Goal: Transaction & Acquisition: Purchase product/service

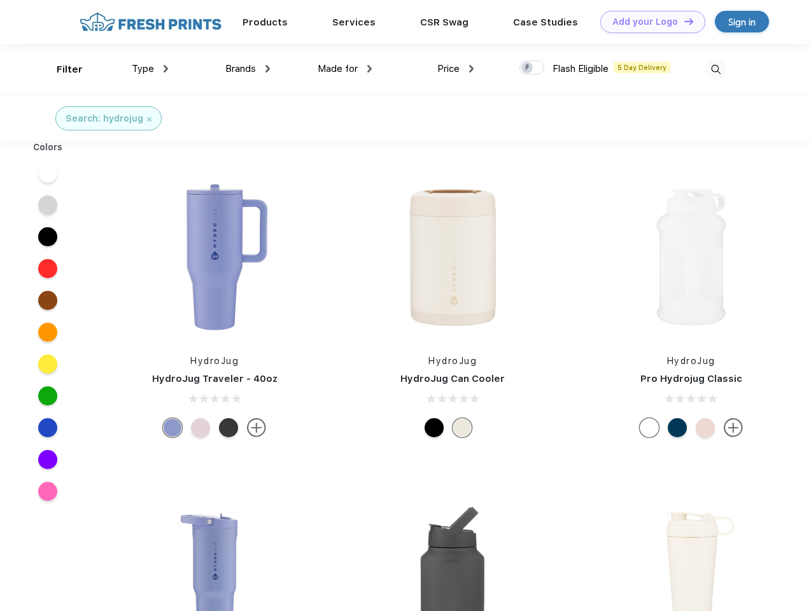
click at [648, 22] on link "Add your Logo Design Tool" at bounding box center [652, 22] width 105 height 22
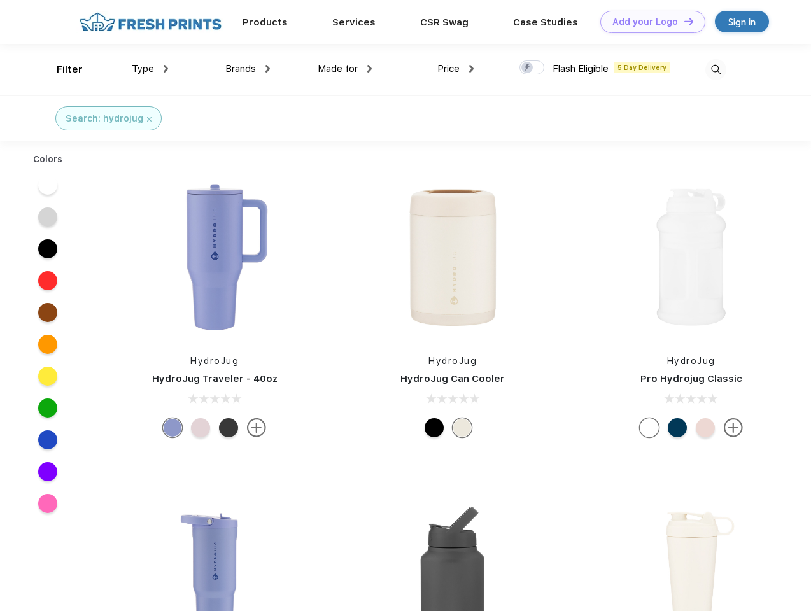
click at [0, 0] on div "Design Tool" at bounding box center [0, 0] width 0 height 0
click at [683, 21] on link "Add your Logo Design Tool" at bounding box center [652, 22] width 105 height 22
click at [61, 69] on div "Filter" at bounding box center [70, 69] width 26 height 15
click at [150, 69] on span "Type" at bounding box center [143, 68] width 22 height 11
click at [248, 69] on span "Brands" at bounding box center [240, 68] width 31 height 11
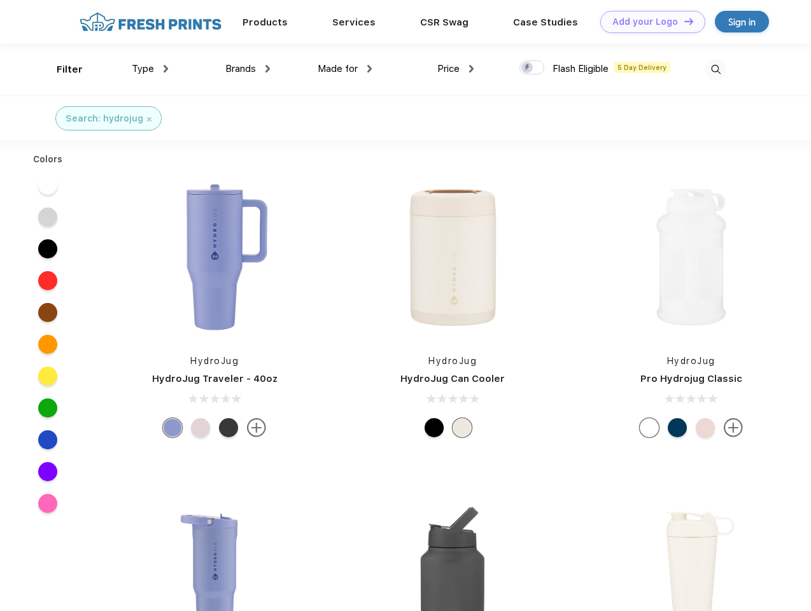
click at [345, 69] on span "Made for" at bounding box center [338, 68] width 40 height 11
click at [456, 69] on span "Price" at bounding box center [448, 68] width 22 height 11
click at [532, 68] on div at bounding box center [532, 67] width 25 height 14
click at [528, 68] on input "checkbox" at bounding box center [524, 64] width 8 height 8
click at [716, 69] on img at bounding box center [715, 69] width 21 height 21
